Goal: Task Accomplishment & Management: Complete application form

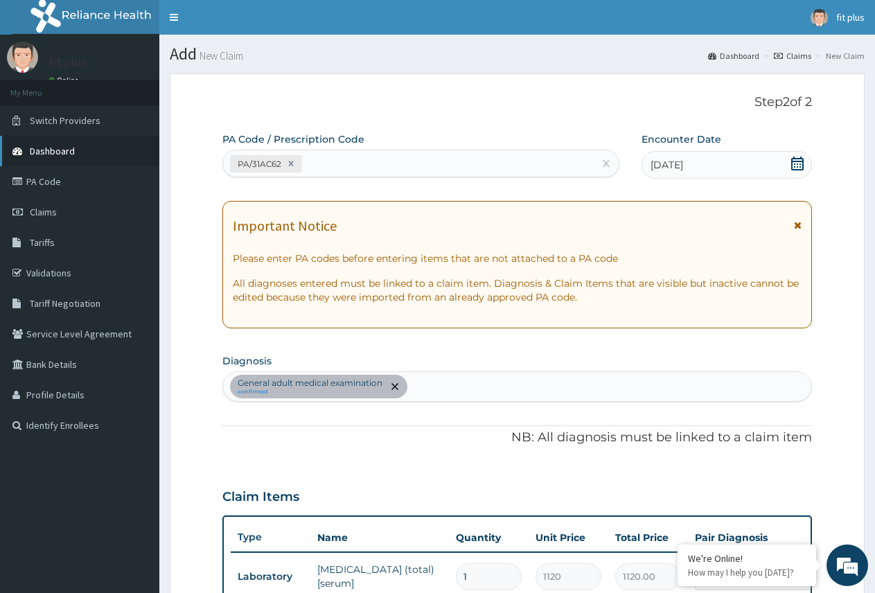
click at [89, 143] on link "Dashboard" at bounding box center [79, 151] width 159 height 30
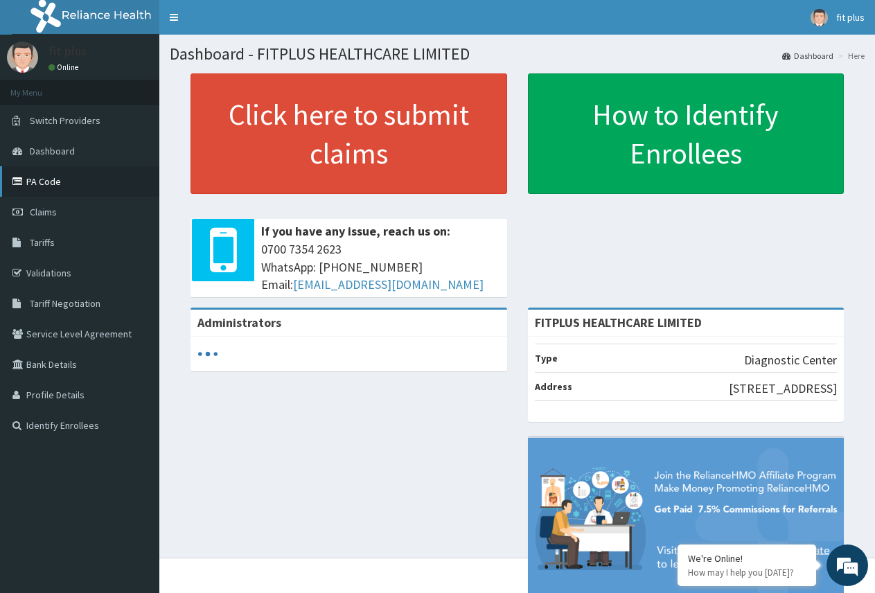
click at [65, 174] on link "PA Code" at bounding box center [79, 181] width 159 height 30
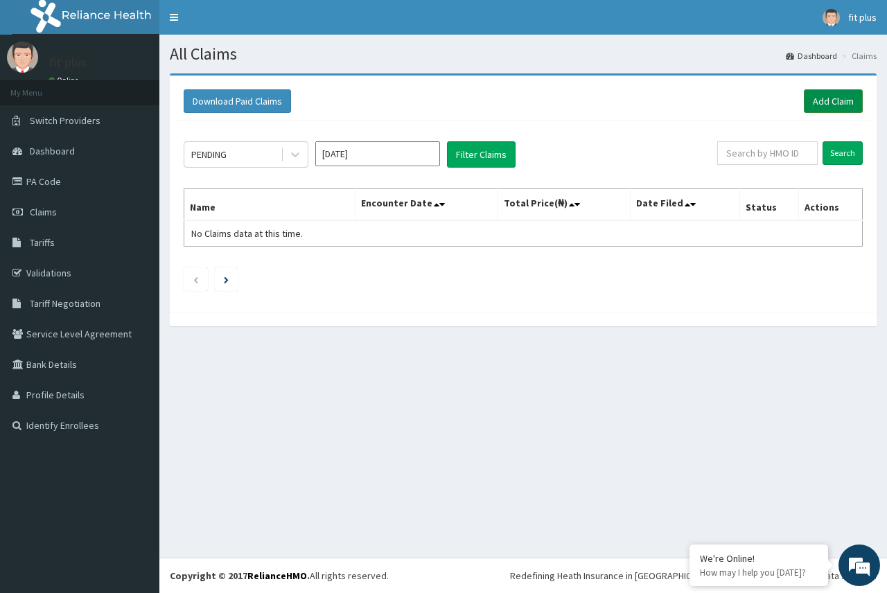
click at [841, 105] on link "Add Claim" at bounding box center [833, 101] width 59 height 24
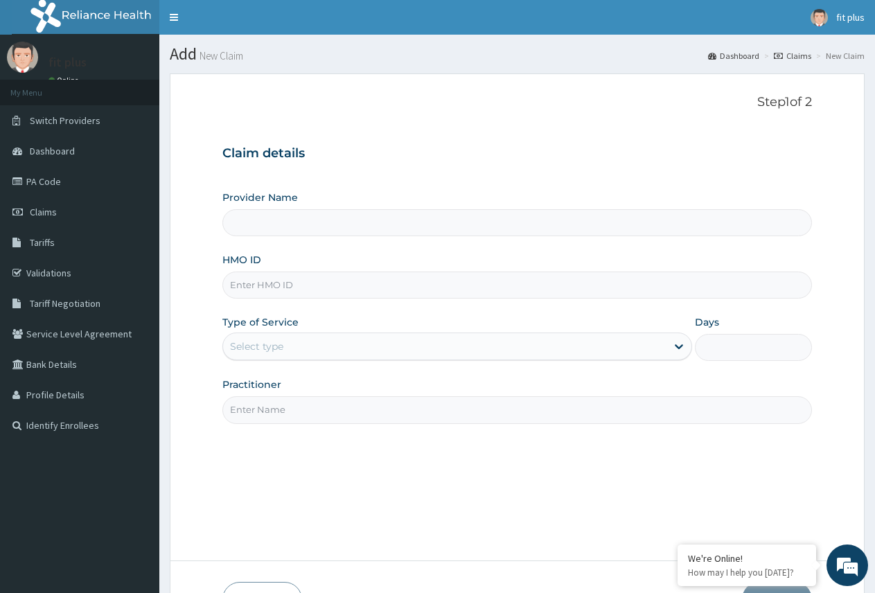
click at [283, 224] on input "Provider Name" at bounding box center [517, 222] width 590 height 27
type input "FITPLUS HEALTHCARE LIMITED"
click at [292, 286] on input "HMO ID" at bounding box center [517, 285] width 590 height 27
type input "gtc/10570/b"
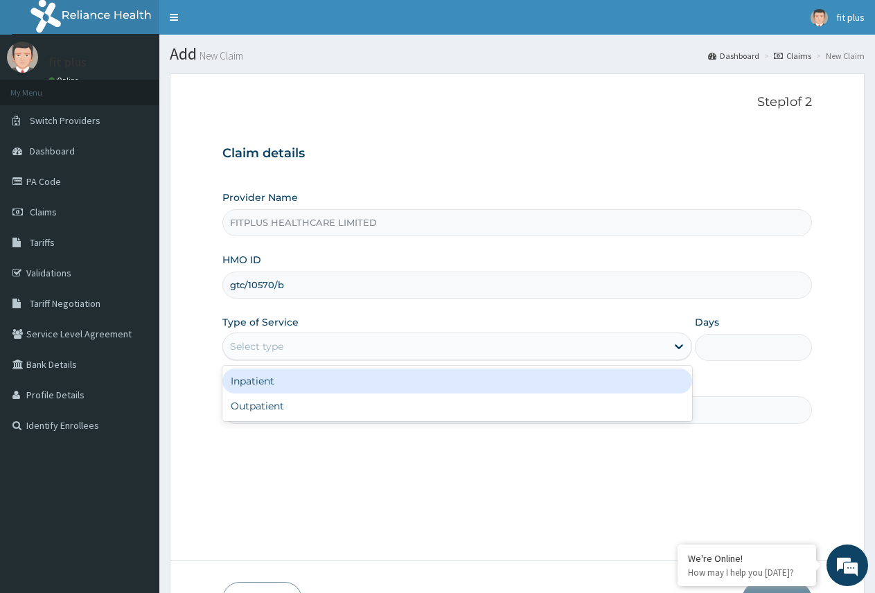
click at [269, 337] on div "Select type" at bounding box center [444, 346] width 443 height 22
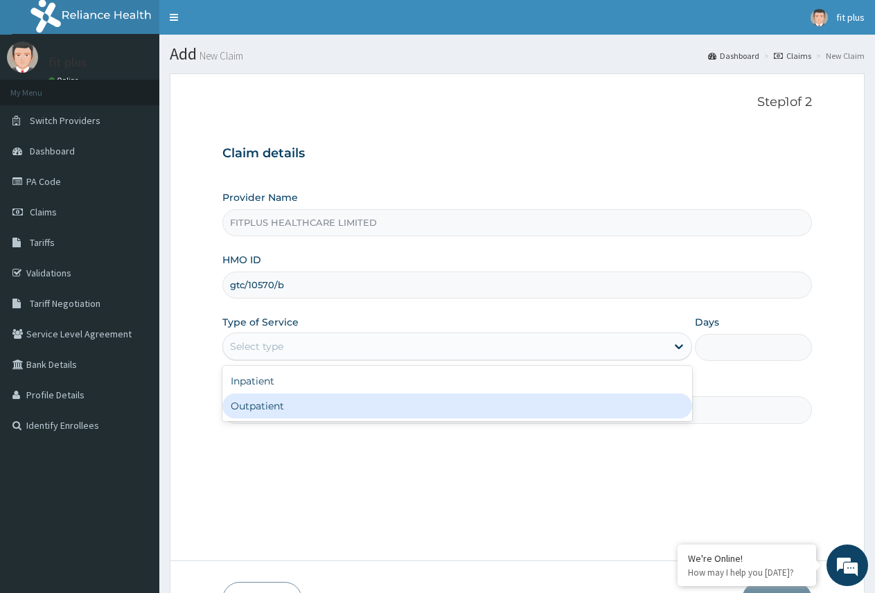
click at [271, 413] on div "Outpatient" at bounding box center [456, 406] width 469 height 25
type input "1"
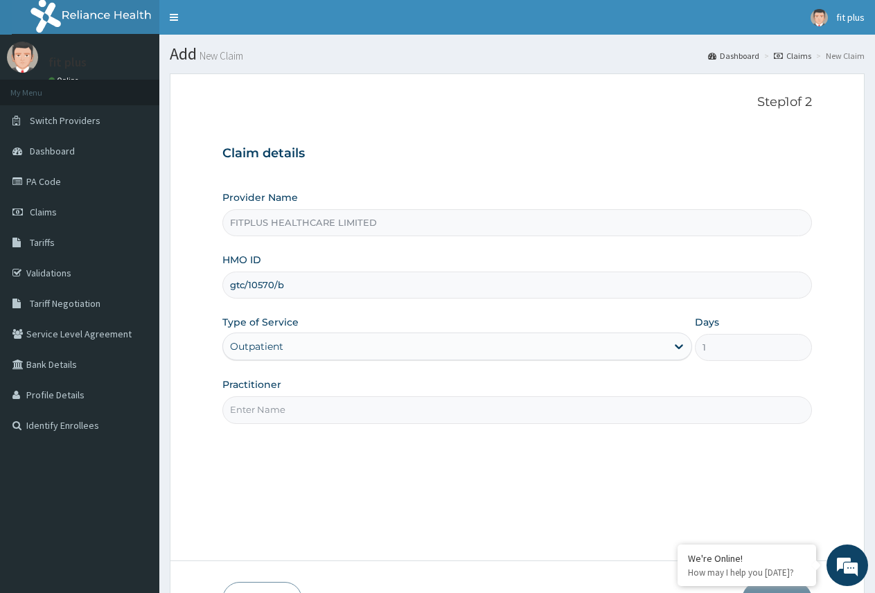
click at [270, 414] on input "Practitioner" at bounding box center [517, 409] width 590 height 27
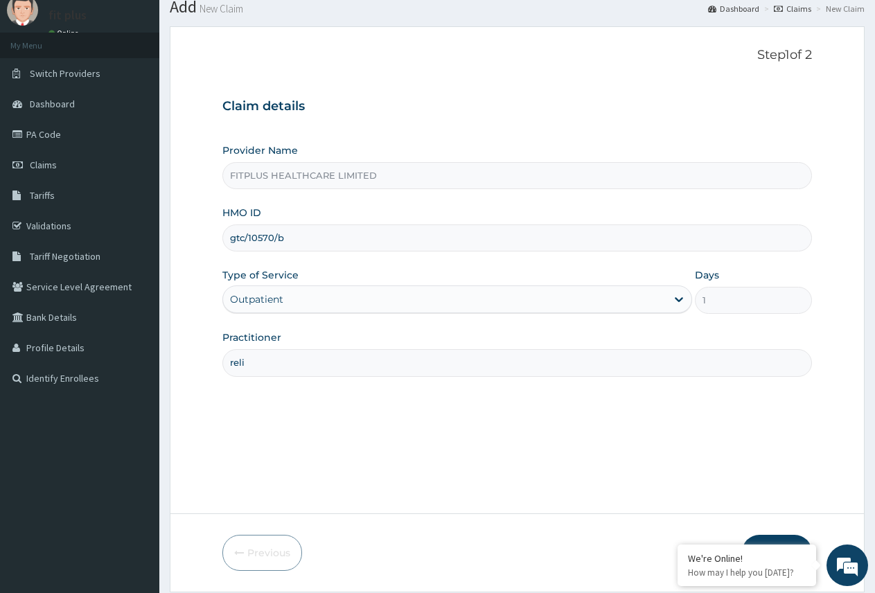
scroll to position [92, 0]
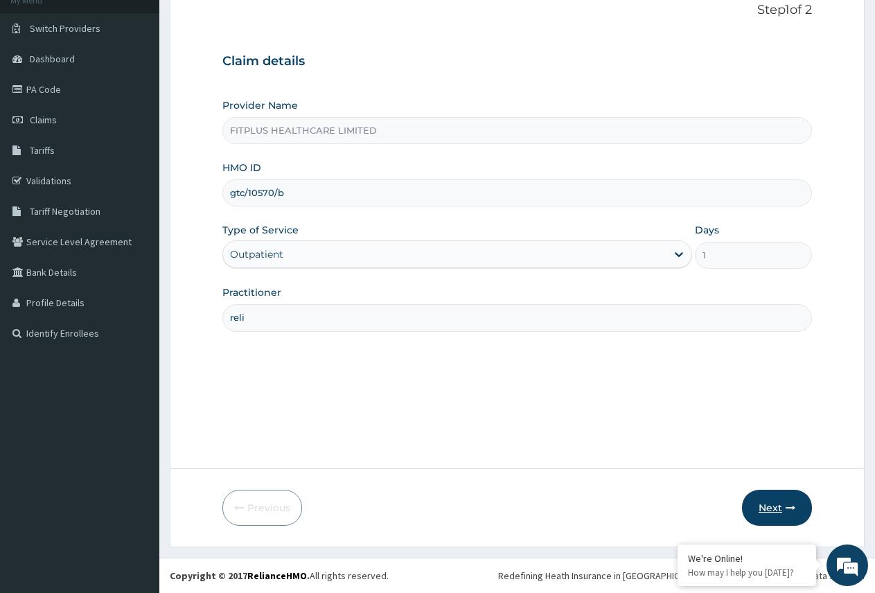
type input "reli"
click at [758, 498] on button "Next" at bounding box center [777, 508] width 70 height 36
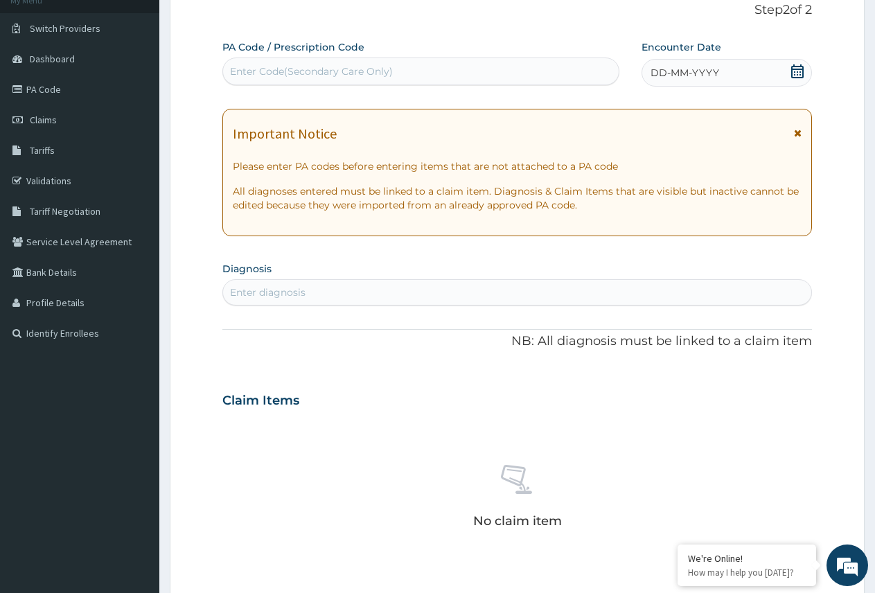
click at [283, 75] on div "Enter Code(Secondary Care Only)" at bounding box center [311, 71] width 163 height 14
drag, startPoint x: 278, startPoint y: 78, endPoint x: 262, endPoint y: 70, distance: 17.7
click at [262, 70] on div "Enter Code(Secondary Care Only)" at bounding box center [311, 71] width 163 height 14
paste input "PA/C23186"
type input "PA/C23186"
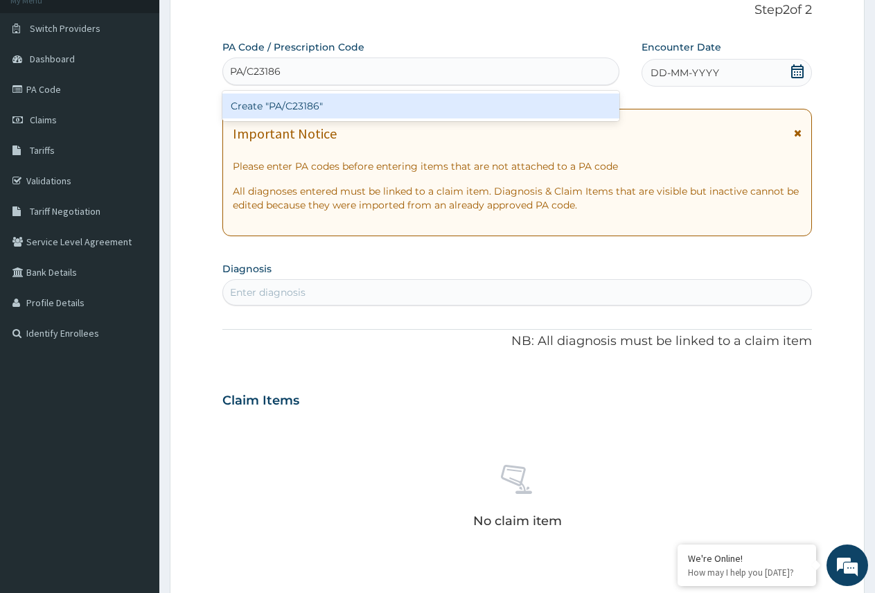
click at [277, 110] on div "Create "PA/C23186"" at bounding box center [420, 106] width 397 height 25
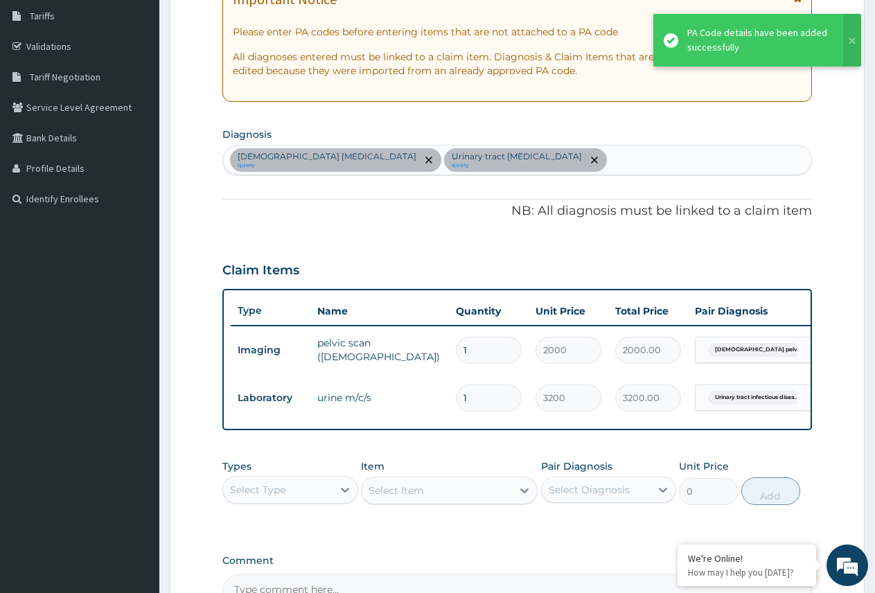
scroll to position [231, 0]
